Goal: Task Accomplishment & Management: Manage account settings

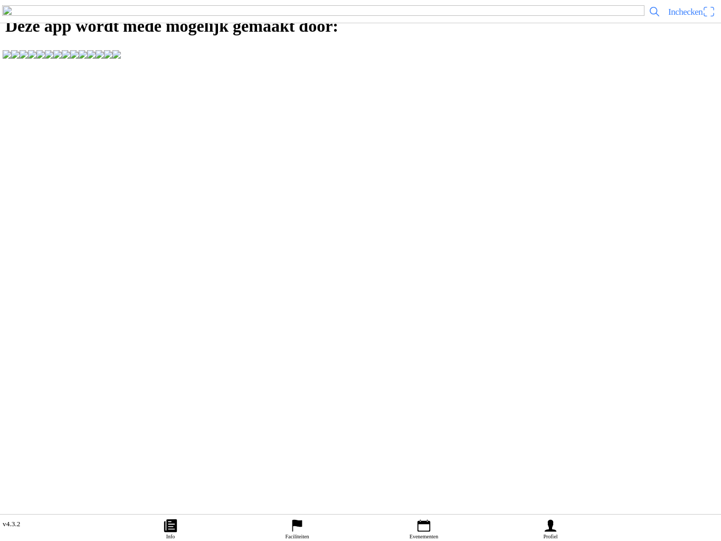
click at [299, 520] on icon "flag" at bounding box center [298, 526] width 10 height 12
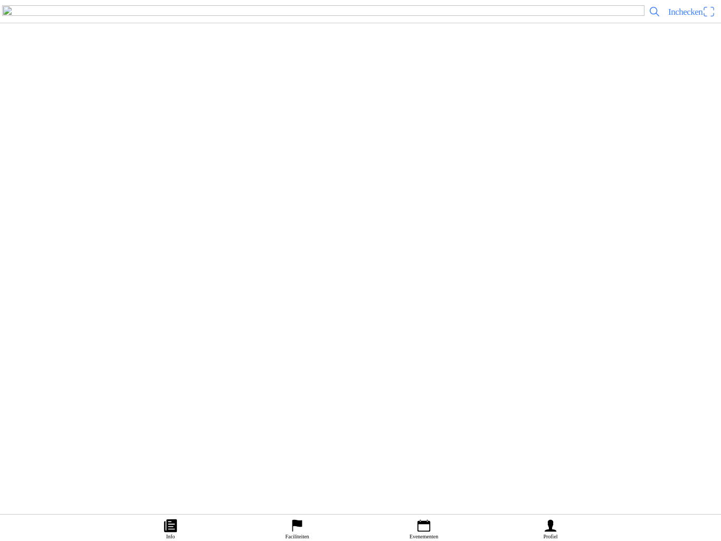
click at [38, 127] on img at bounding box center [23, 113] width 30 height 30
click at [435, 514] on link "Evenementen" at bounding box center [424, 527] width 127 height 26
click at [427, 518] on icon "calendar" at bounding box center [424, 526] width 16 height 16
click at [300, 57] on img at bounding box center [152, 27] width 304 height 57
click at [530, 337] on div "za 27 sep. - 08:00 - zo 28 sep. - 20:00 Sidecars & Quads of Nations - 27 & 28 S…" at bounding box center [360, 261] width 721 height 522
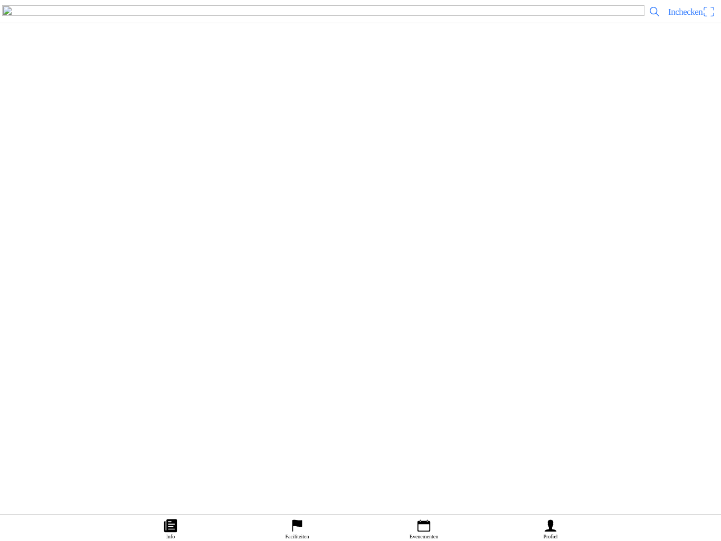
click at [532, 276] on ion-label "Inschrijvingen" at bounding box center [539, 271] width 40 height 12
click at [692, 264] on div "za 27 sep. - 08:00 - zo 28 sep. - 20:00 Sidecars & Quads of Nations - 27 & 28 S…" at bounding box center [360, 217] width 721 height 91
click at [74, 261] on span "button" at bounding box center [69, 254] width 10 height 14
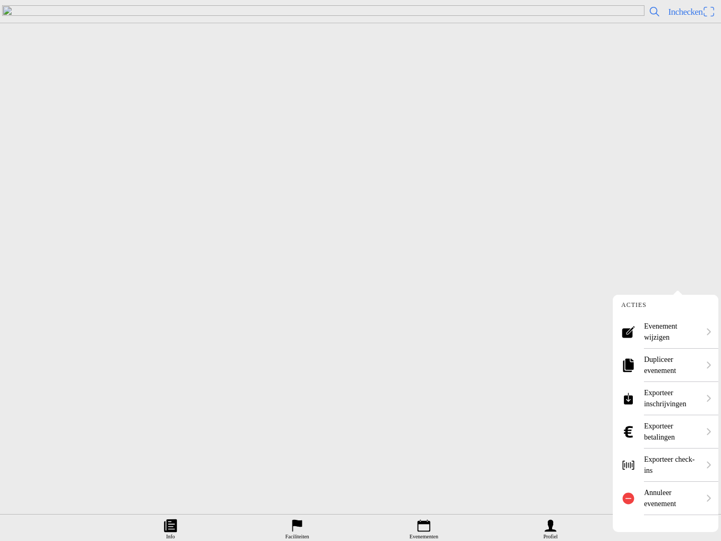
click at [679, 334] on ion-label "Evenement wijzigen" at bounding box center [671, 332] width 55 height 22
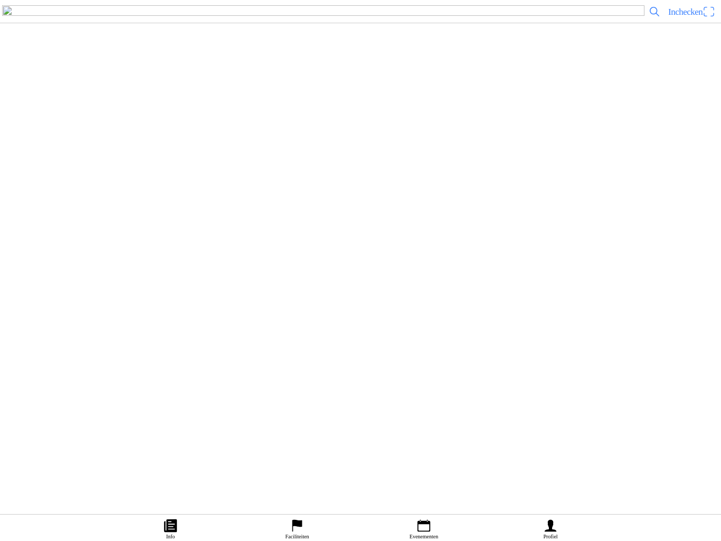
scroll to position [2434, 0]
